Goal: Task Accomplishment & Management: Complete application form

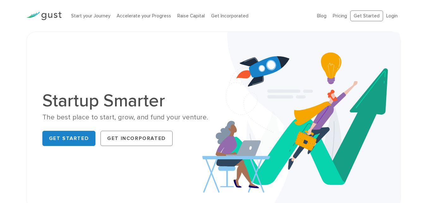
click at [74, 134] on link "Get Started" at bounding box center [68, 138] width 53 height 15
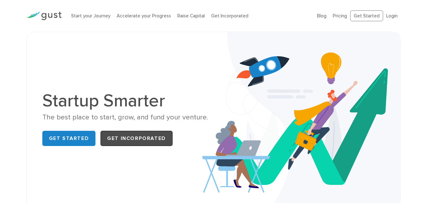
click at [112, 138] on link "Get Incorporated" at bounding box center [137, 138] width 72 height 15
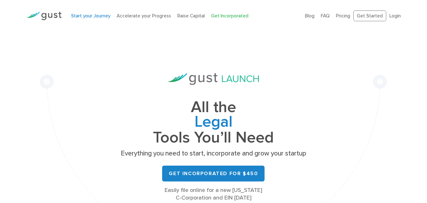
click at [95, 13] on link "Start your Journey" at bounding box center [90, 16] width 39 height 6
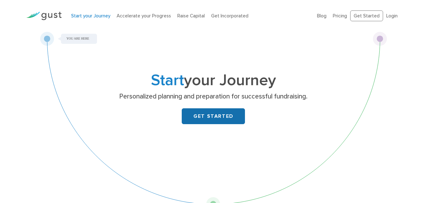
click at [220, 115] on link "GET STARTED" at bounding box center [213, 116] width 63 height 16
